Goal: Find specific page/section: Find specific page/section

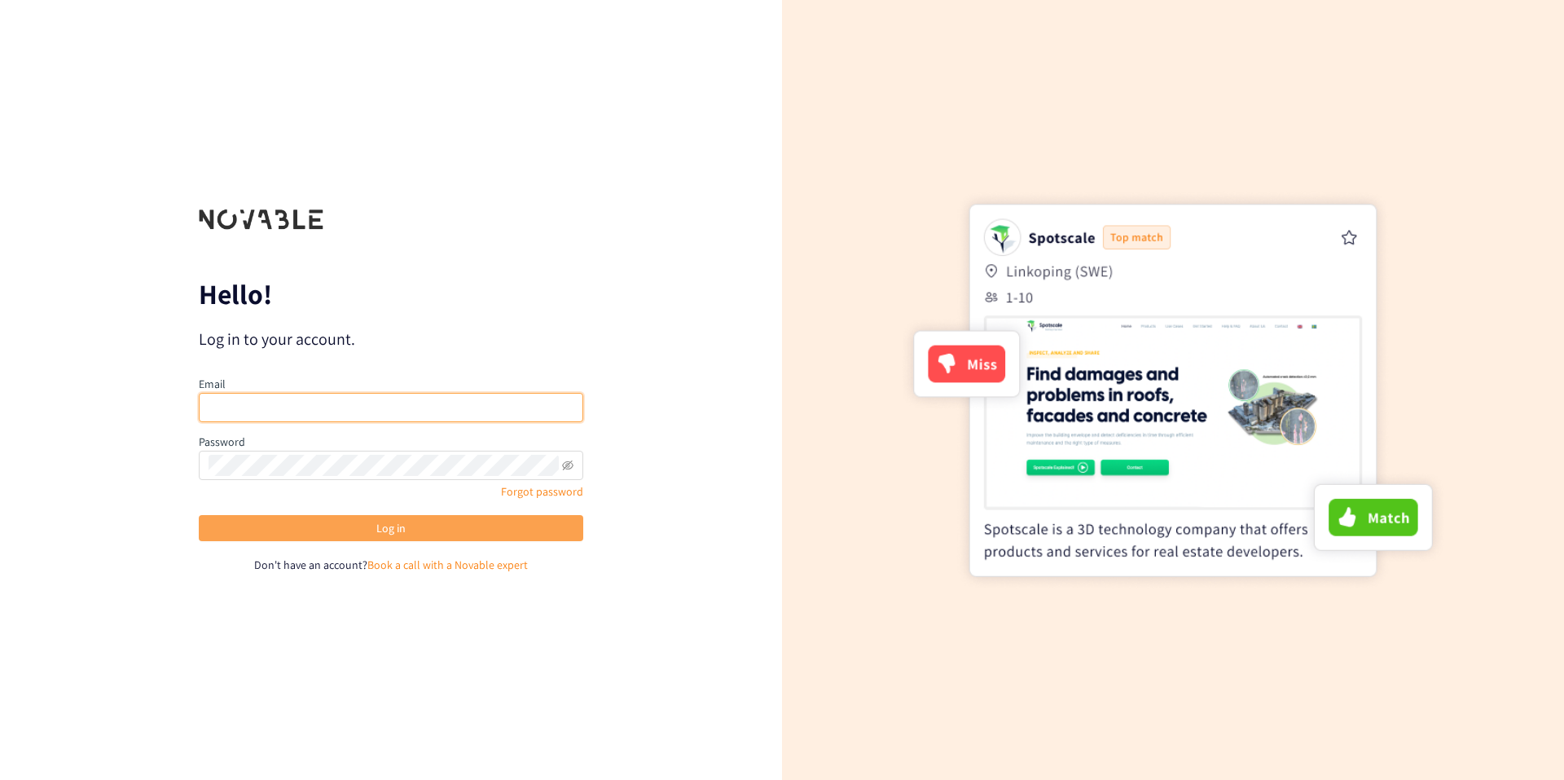
type input "[PERSON_NAME][EMAIL_ADDRESS][DOMAIN_NAME]"
click at [307, 525] on button "Log in" at bounding box center [391, 528] width 384 height 26
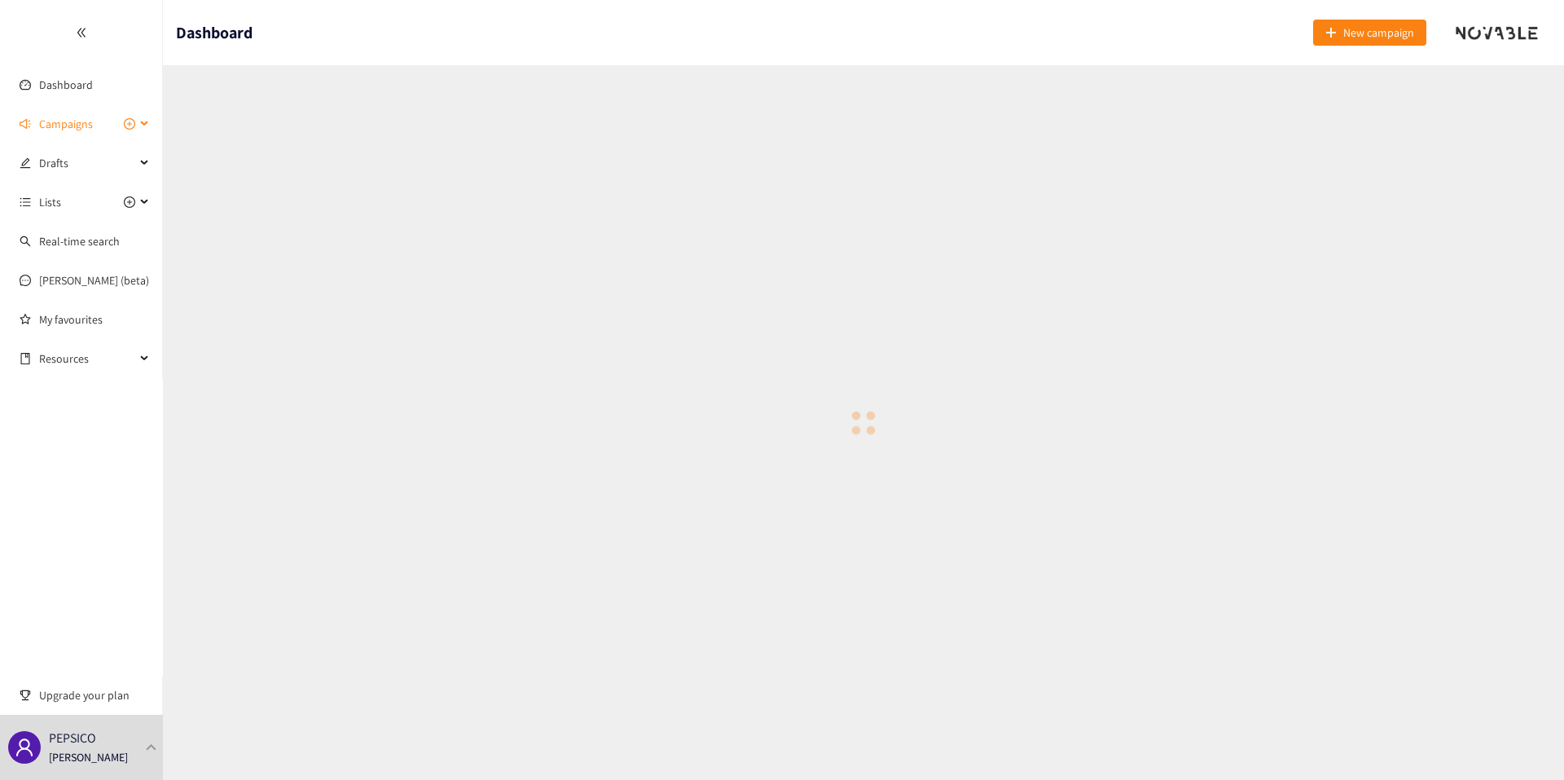
click at [152, 129] on div "Campaigns" at bounding box center [81, 124] width 163 height 33
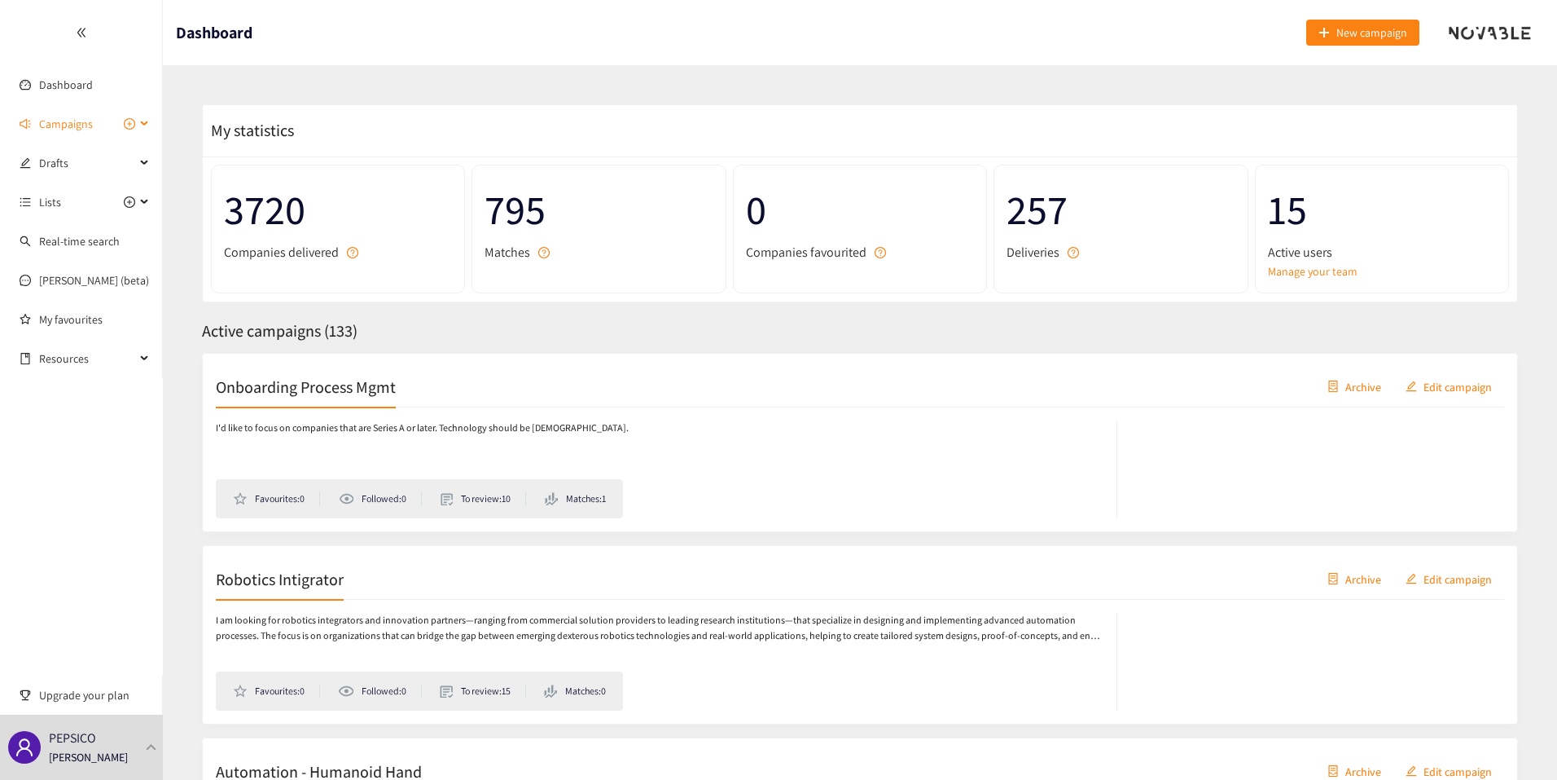
click at [152, 129] on div "Campaigns" at bounding box center [81, 124] width 163 height 33
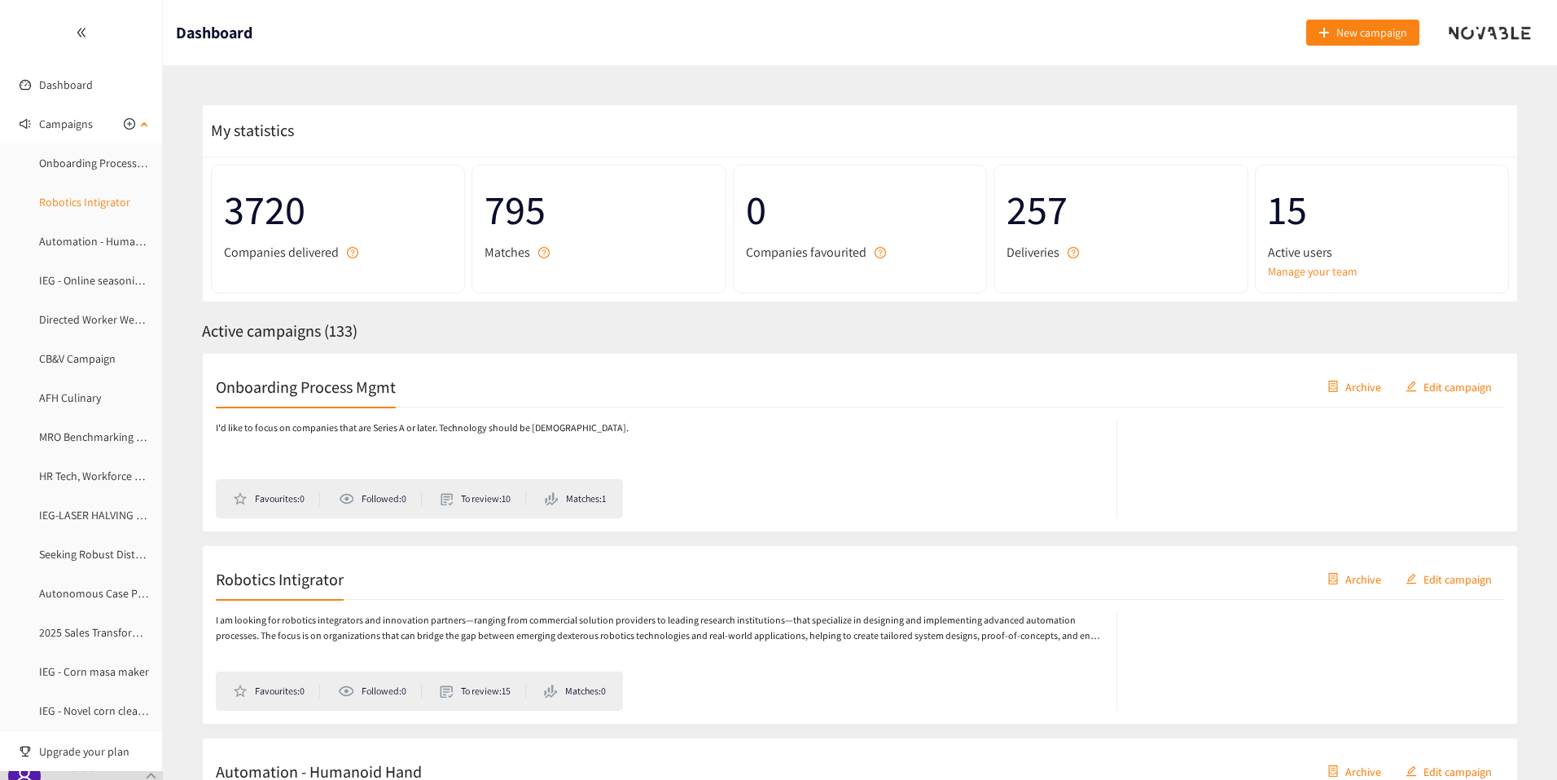
click at [99, 209] on link "Robotics Intigrator" at bounding box center [84, 202] width 91 height 15
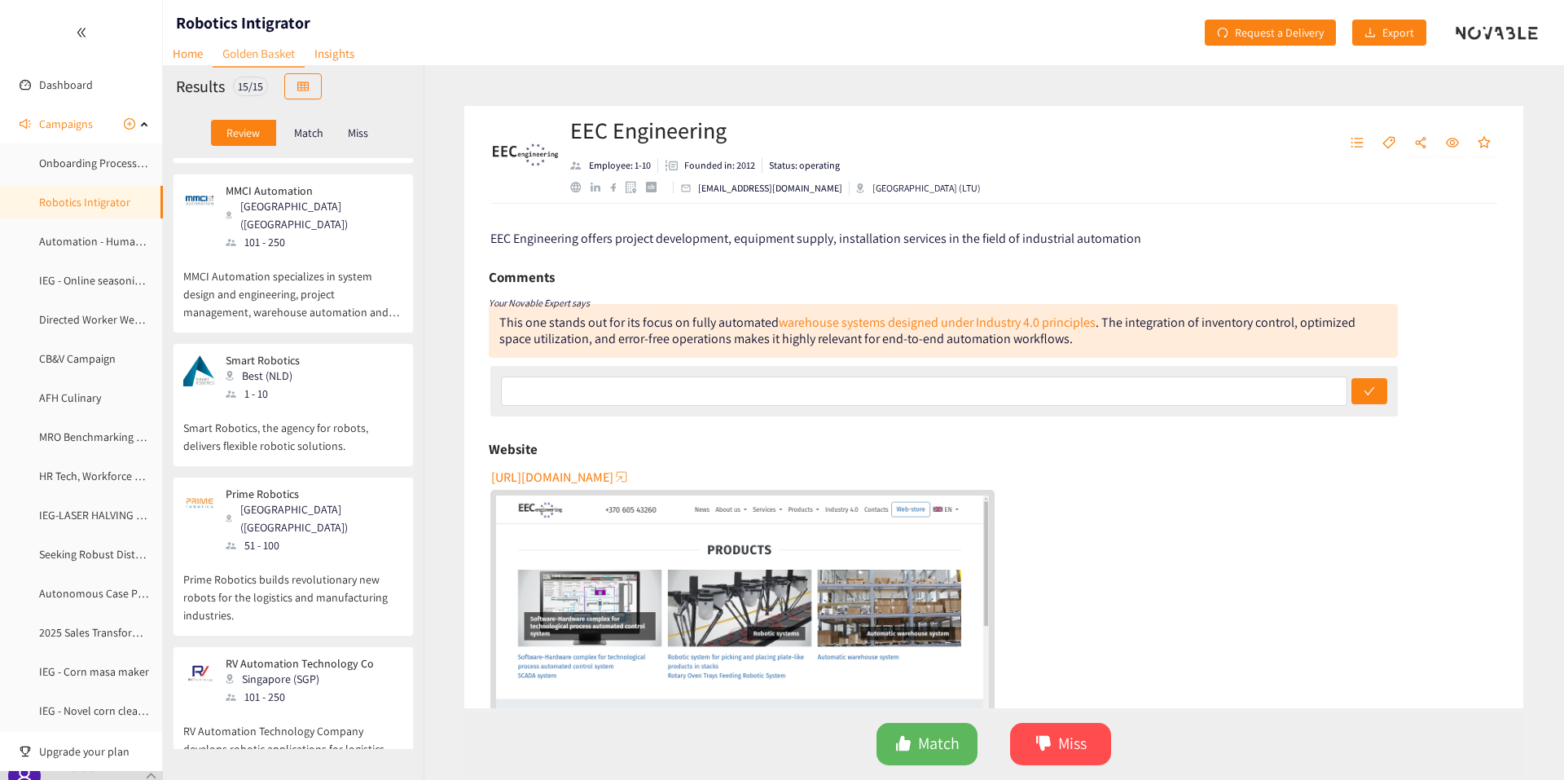
scroll to position [1610, 0]
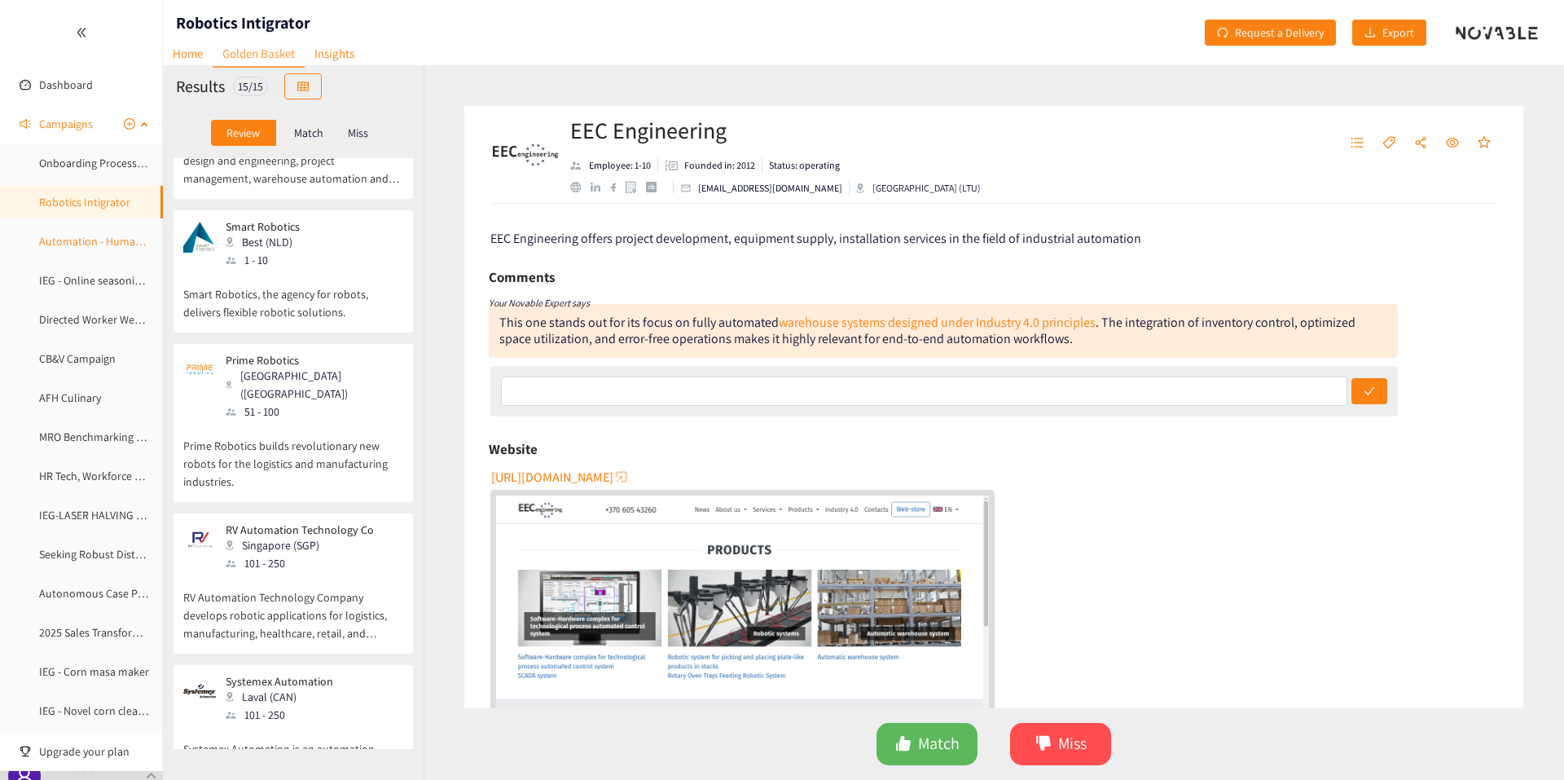
click at [83, 234] on link "Automation - Humanoid Hand" at bounding box center [112, 241] width 147 height 15
